Goal: Navigation & Orientation: Find specific page/section

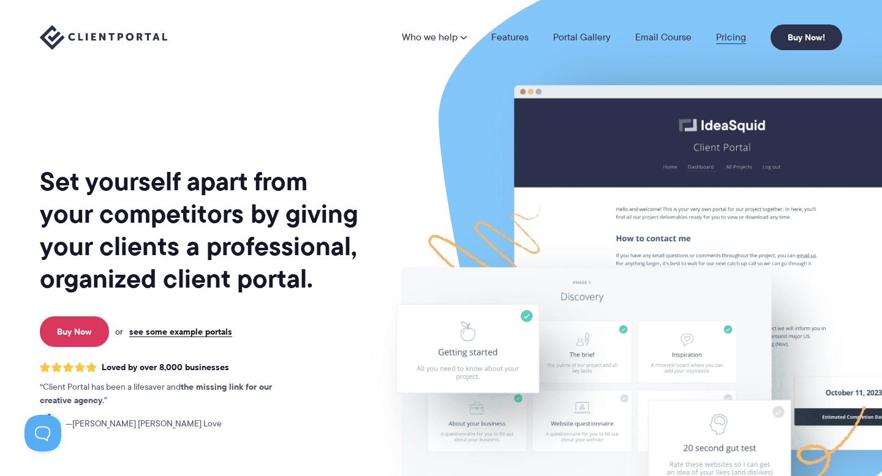
click at [729, 34] on link "Pricing" at bounding box center [731, 37] width 30 height 10
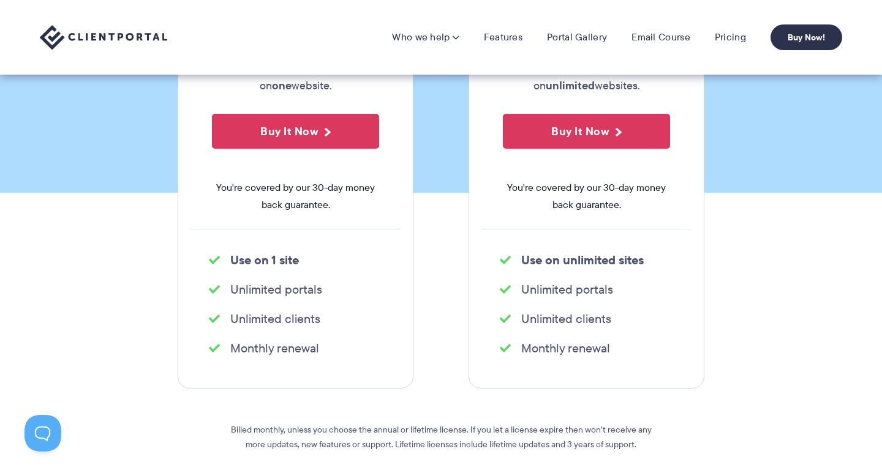
scroll to position [268, 0]
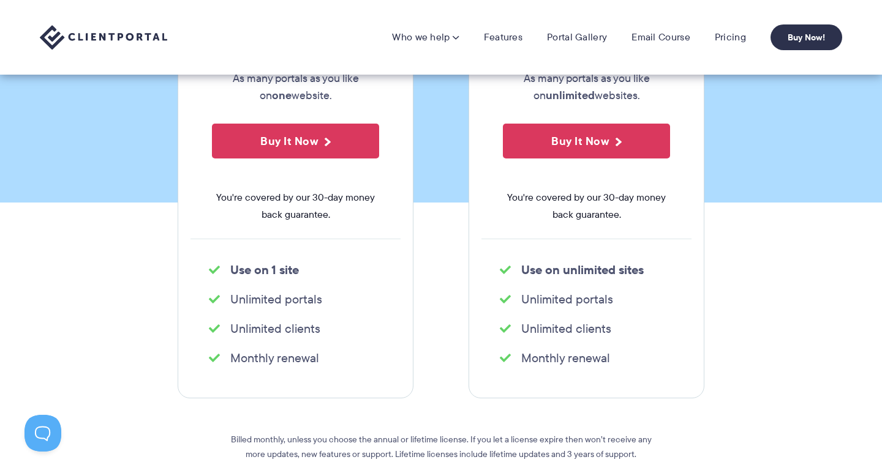
click at [148, 37] on img at bounding box center [103, 37] width 127 height 25
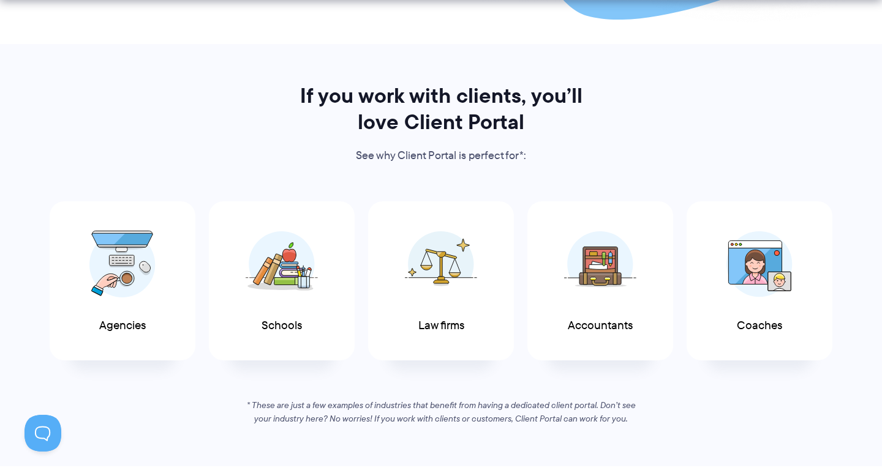
scroll to position [582, 0]
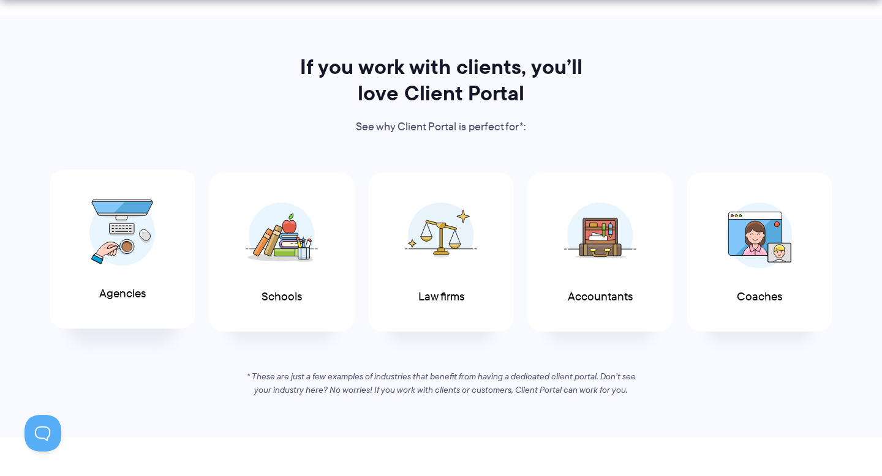
click at [178, 225] on div "Agencies" at bounding box center [123, 250] width 146 height 160
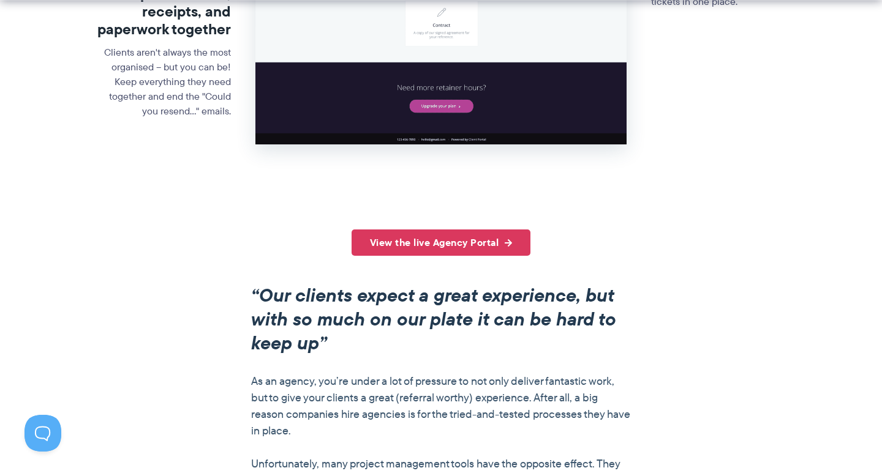
scroll to position [967, 0]
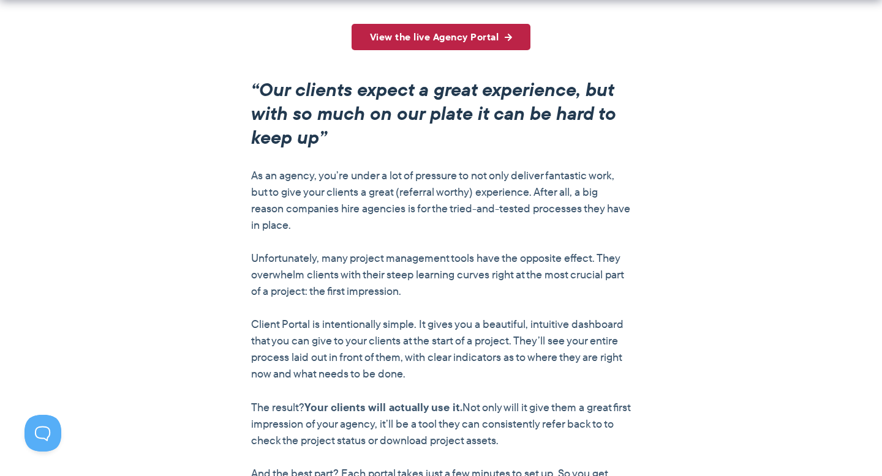
click at [469, 46] on link "View the live Agency Portal" at bounding box center [441, 37] width 179 height 26
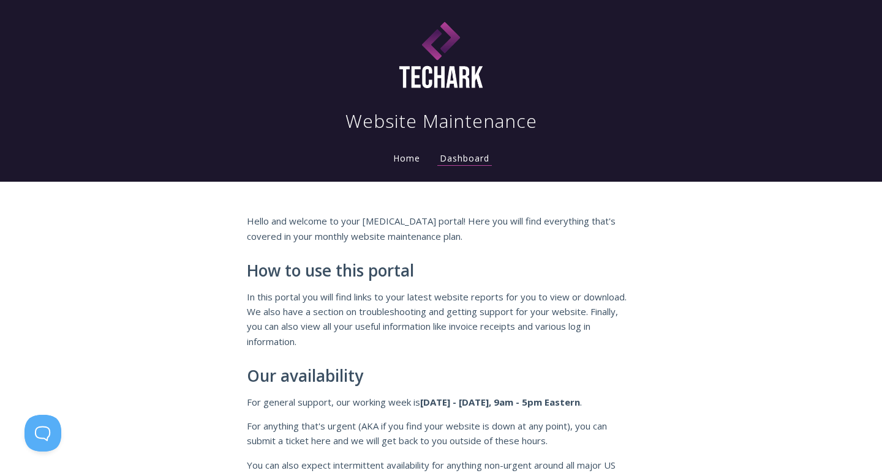
click at [407, 168] on nav "Website Maintenance Home Dashboard" at bounding box center [441, 91] width 784 height 172
click at [407, 167] on li "Home" at bounding box center [406, 155] width 47 height 24
click at [410, 160] on link "Home" at bounding box center [407, 158] width 32 height 12
